Goal: Information Seeking & Learning: Find contact information

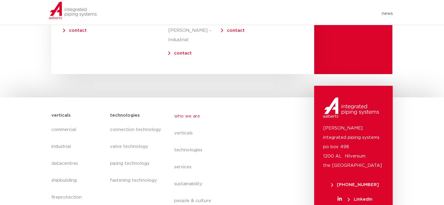
scroll to position [2467, 0]
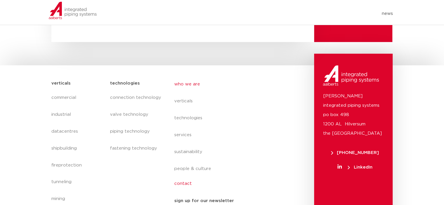
click at [180, 177] on link "contact" at bounding box center [227, 183] width 107 height 13
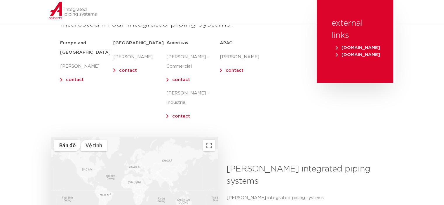
scroll to position [87, 0]
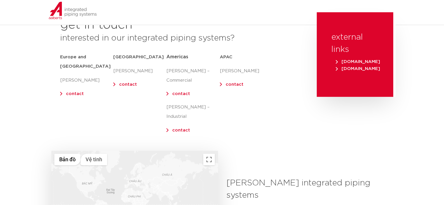
click at [224, 84] on p "contact" at bounding box center [246, 84] width 53 height 9
click at [231, 83] on link "contact" at bounding box center [234, 84] width 18 height 4
click at [234, 86] on link "contact" at bounding box center [234, 84] width 18 height 4
drag, startPoint x: 113, startPoint y: 56, endPoint x: 140, endPoint y: 56, distance: 26.8
click at [140, 56] on h5 "[GEOGRAPHIC_DATA]" at bounding box center [139, 56] width 53 height 9
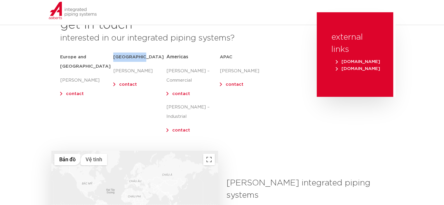
copy h5 "[GEOGRAPHIC_DATA]"
click at [164, 108] on div "Middle East [PERSON_NAME] contact" at bounding box center [139, 94] width 53 height 89
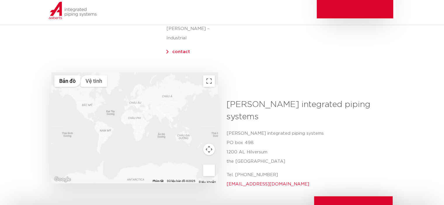
scroll to position [204, 0]
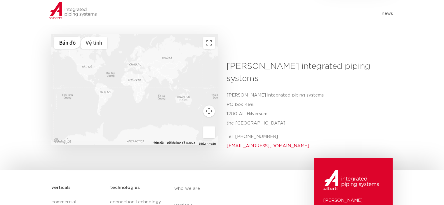
click at [185, 86] on div at bounding box center [134, 89] width 166 height 111
click at [277, 132] on p "Tel. [PHONE_NUMBER] [EMAIL_ADDRESS][DOMAIN_NAME]" at bounding box center [307, 141] width 162 height 19
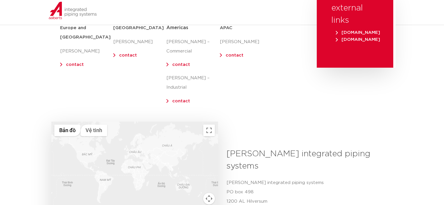
scroll to position [29, 0]
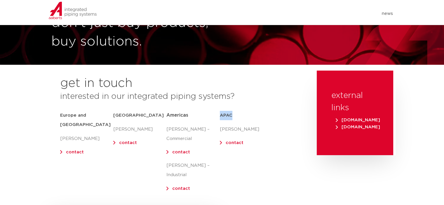
drag, startPoint x: 237, startPoint y: 117, endPoint x: 220, endPoint y: 117, distance: 17.5
click at [220, 117] on h5 "APAC" at bounding box center [246, 115] width 53 height 9
copy h5 "APAC"
click at [231, 144] on link "contact" at bounding box center [234, 143] width 18 height 4
click at [322, 178] on div "external links [DOMAIN_NAME] [DOMAIN_NAME]" at bounding box center [354, 140] width 82 height 139
